Goal: Task Accomplishment & Management: Manage account settings

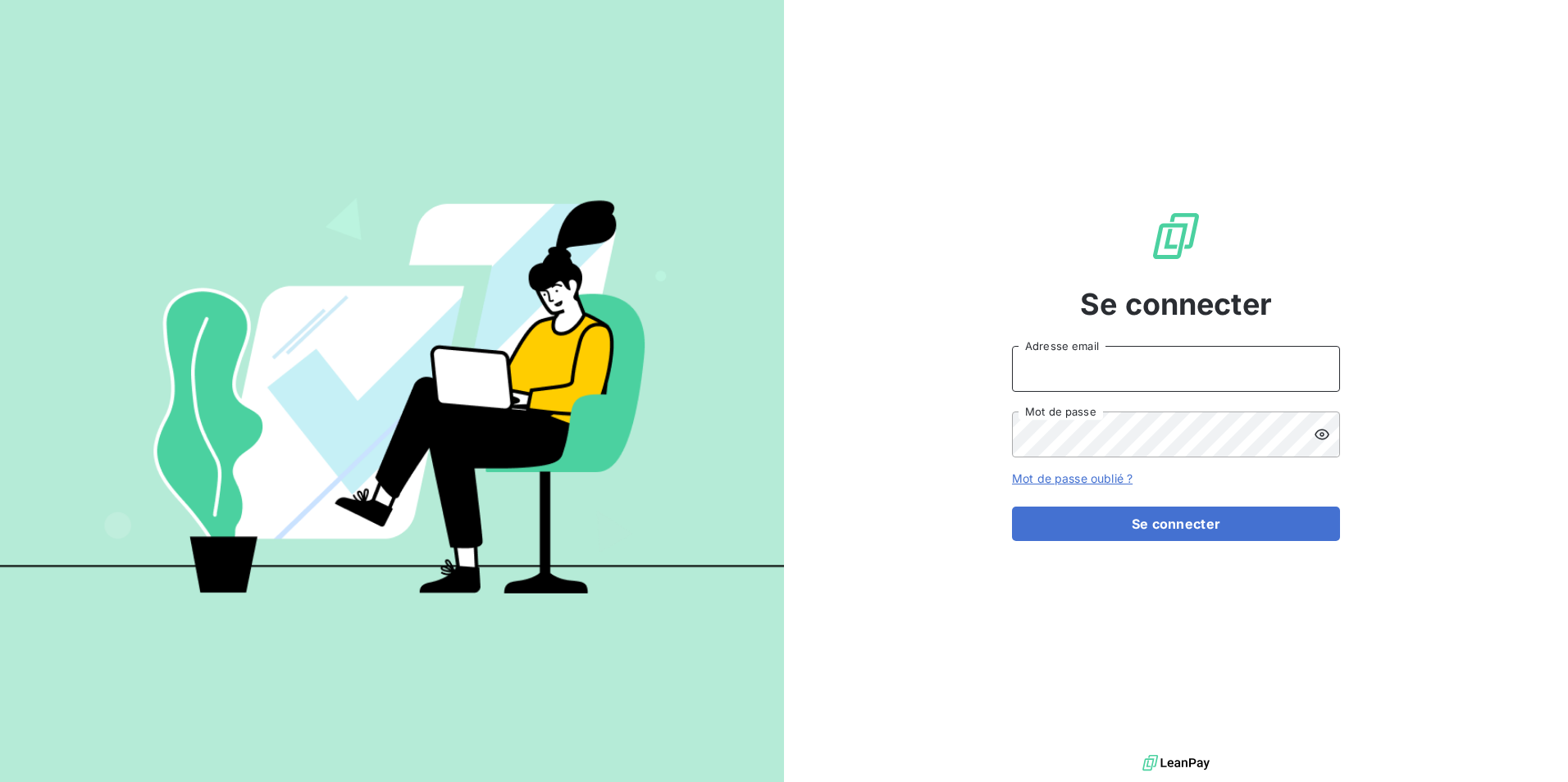
click at [1179, 376] on input "Adresse email" at bounding box center [1175, 369] width 328 height 46
type input "[EMAIL_ADDRESS][DOMAIN_NAME]"
click at [1011, 507] on button "Se connecter" at bounding box center [1175, 524] width 328 height 34
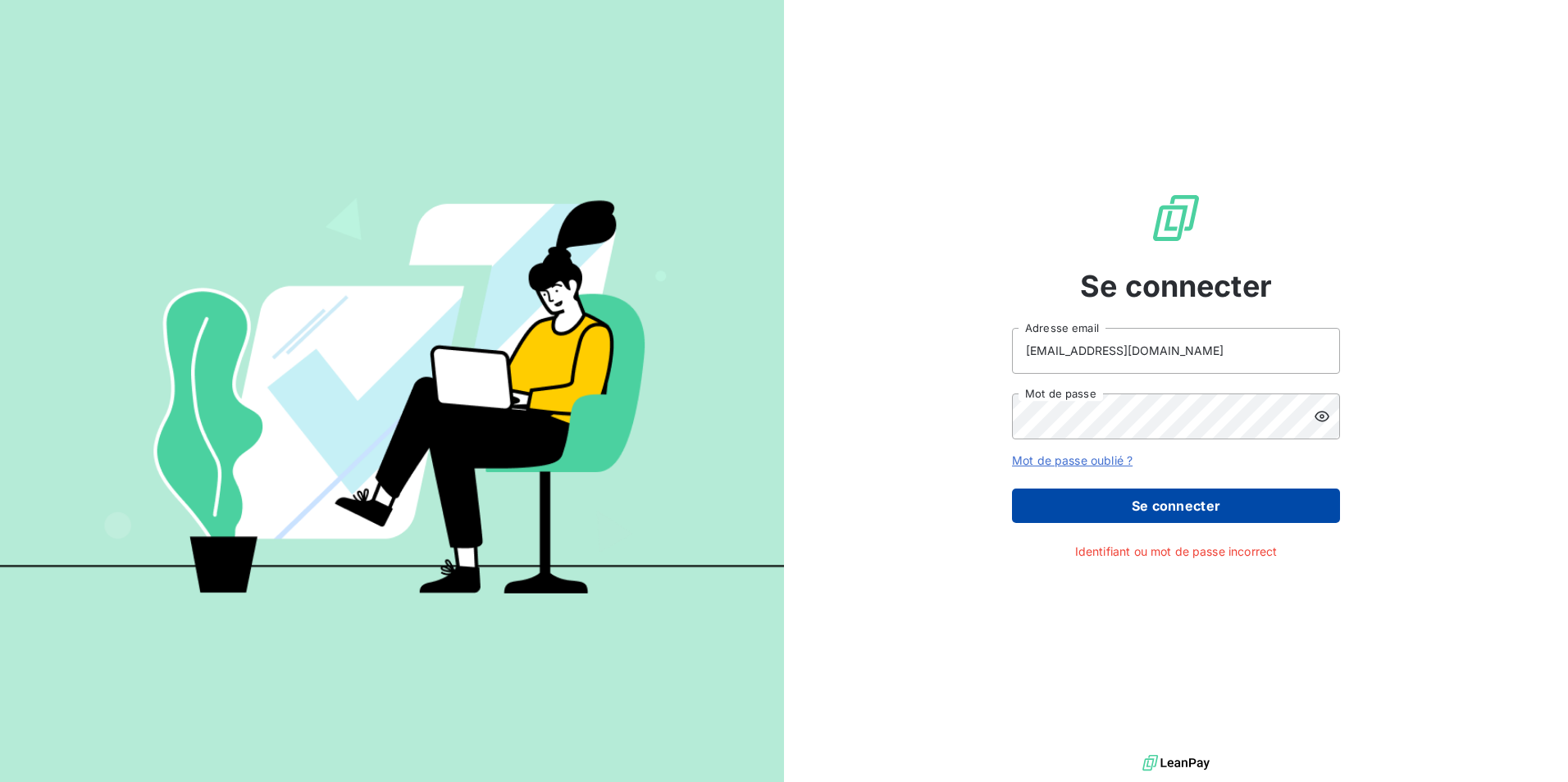
click at [1193, 507] on button "Se connecter" at bounding box center [1175, 506] width 328 height 34
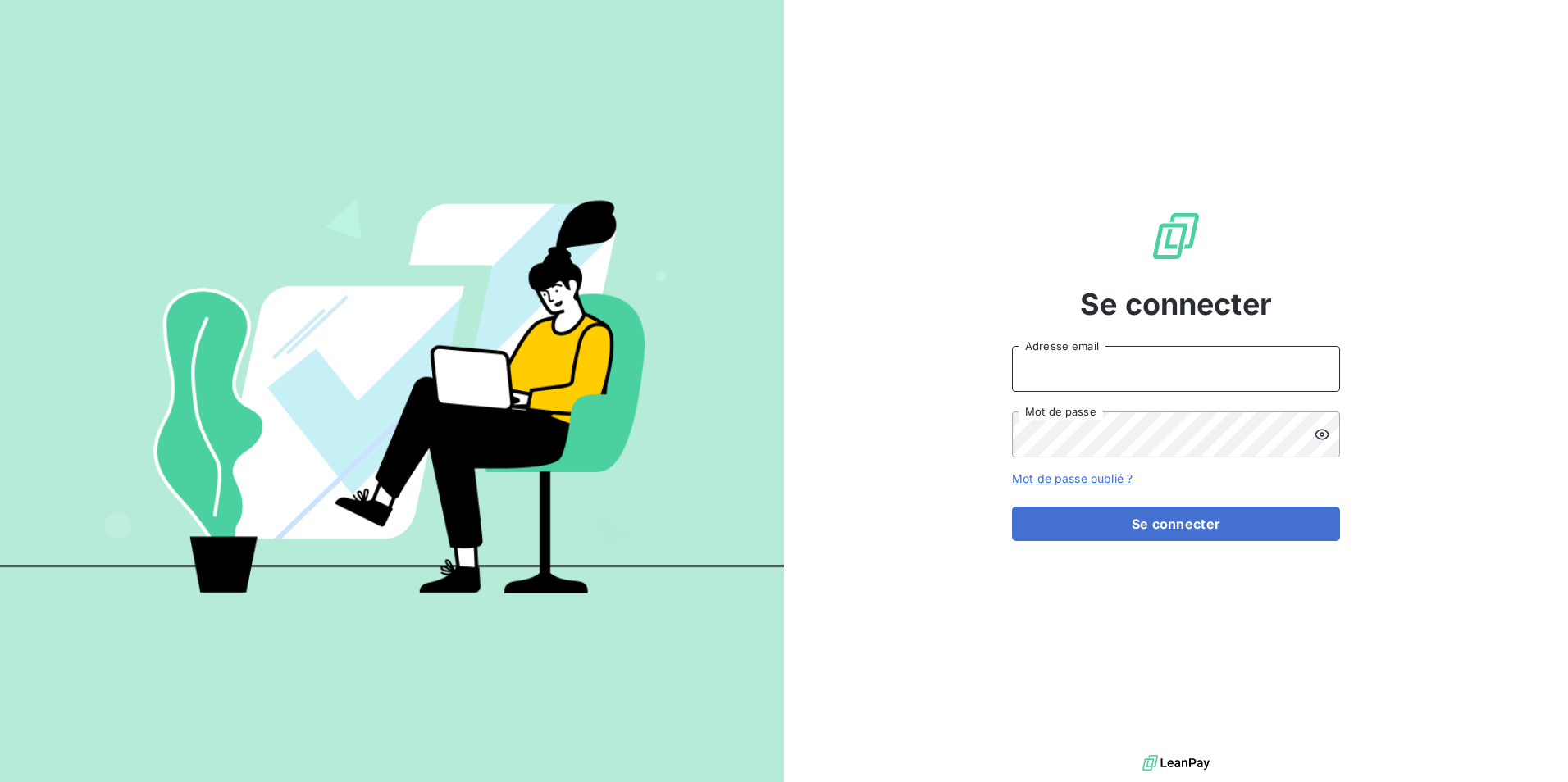
click at [1119, 380] on input "Adresse email" at bounding box center [1175, 369] width 328 height 46
type input "[EMAIL_ADDRESS][DOMAIN_NAME]"
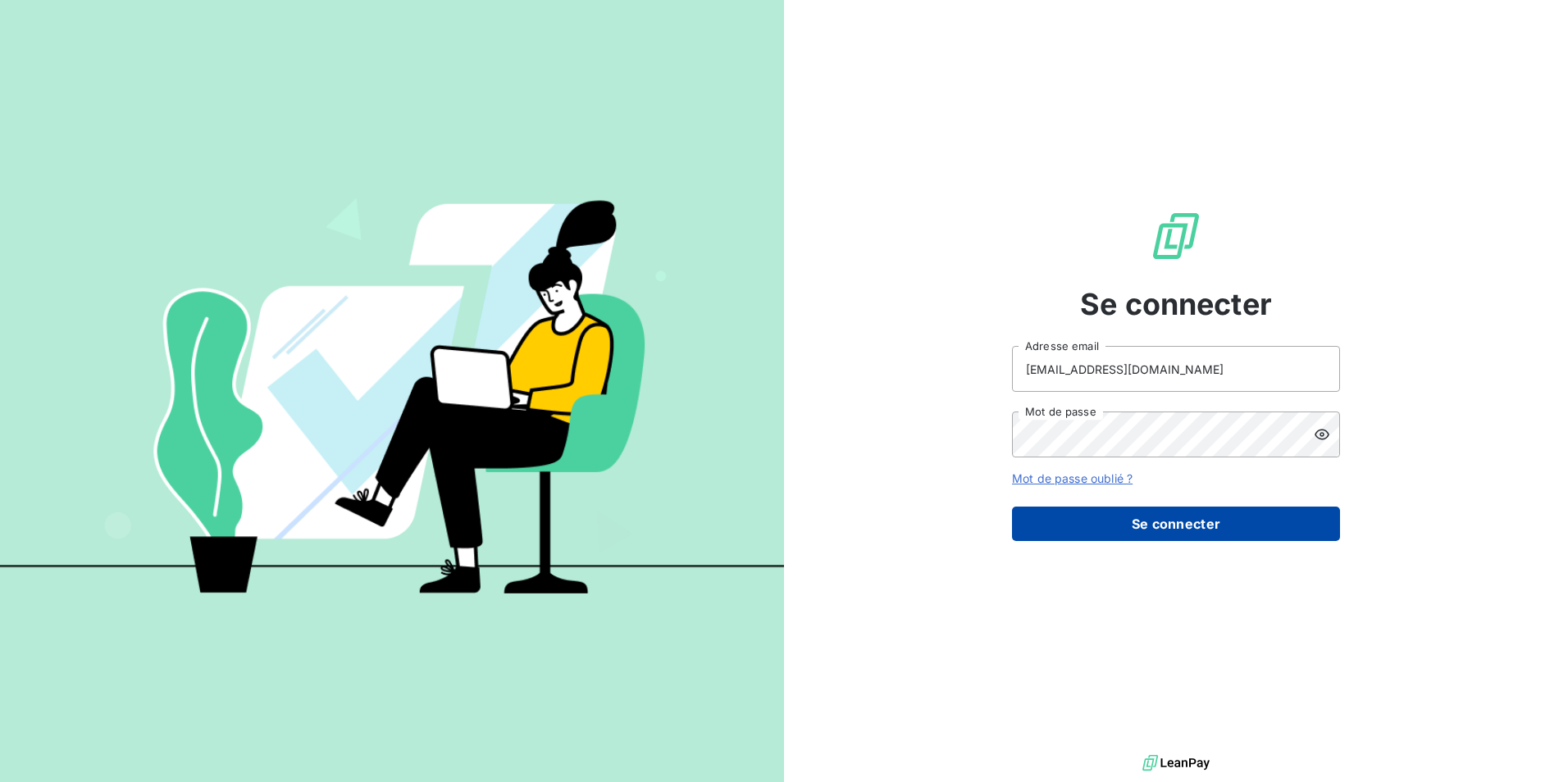
click at [1145, 521] on button "Se connecter" at bounding box center [1175, 524] width 328 height 34
